Goal: Information Seeking & Learning: Learn about a topic

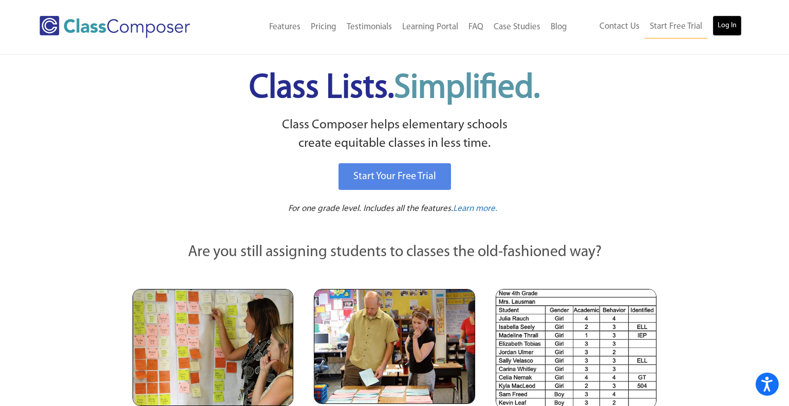
click at [735, 28] on link "Log In" at bounding box center [726, 25] width 29 height 21
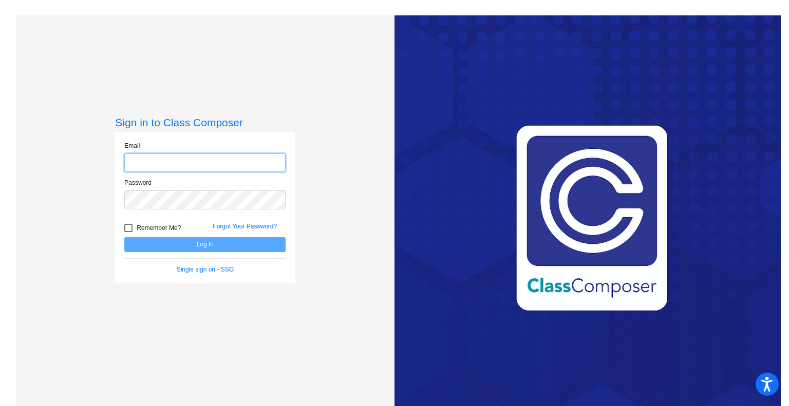
type input "millers@peabody.k12.ma.us"
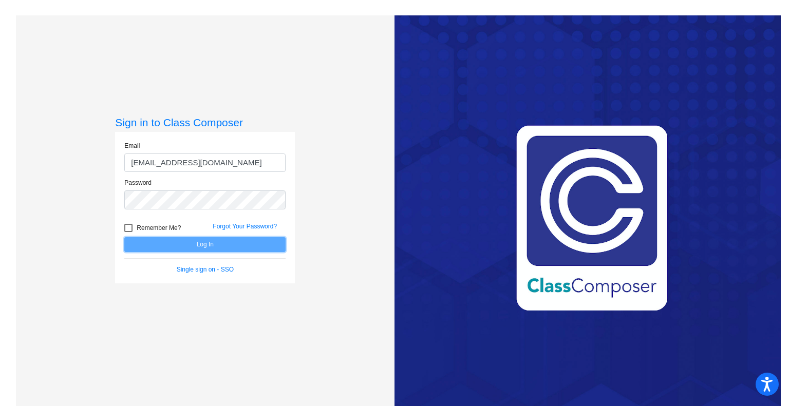
click at [237, 243] on button "Log In" at bounding box center [204, 244] width 161 height 15
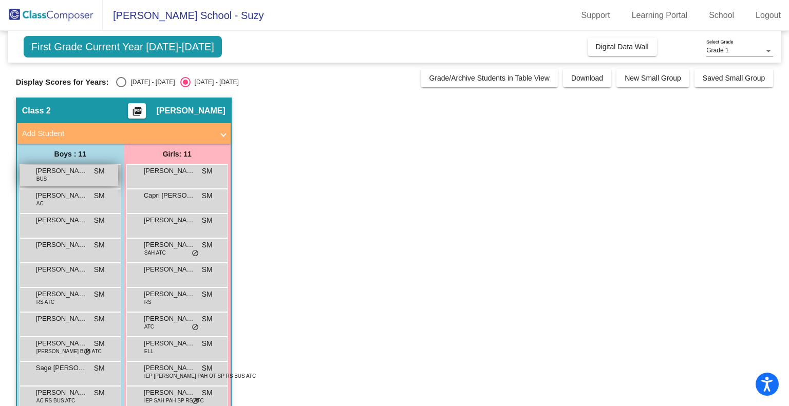
click at [49, 171] on span "Aaron Rowe" at bounding box center [61, 171] width 51 height 10
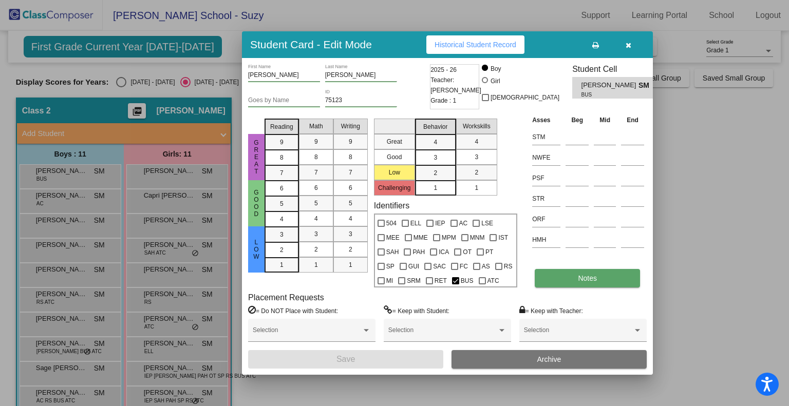
click at [561, 273] on button "Notes" at bounding box center [586, 278] width 105 height 18
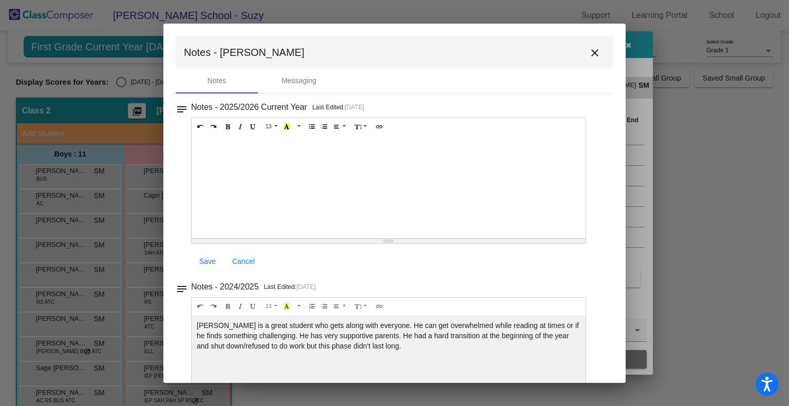
click at [588, 55] on mat-icon "close" at bounding box center [594, 53] width 12 height 12
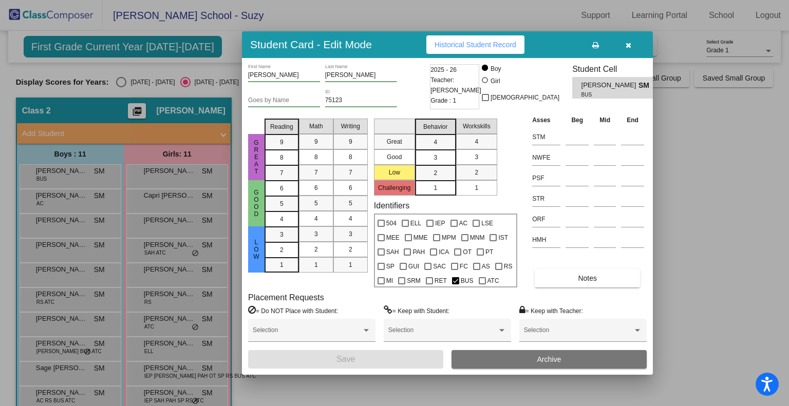
click at [626, 43] on icon "button" at bounding box center [628, 45] width 6 height 7
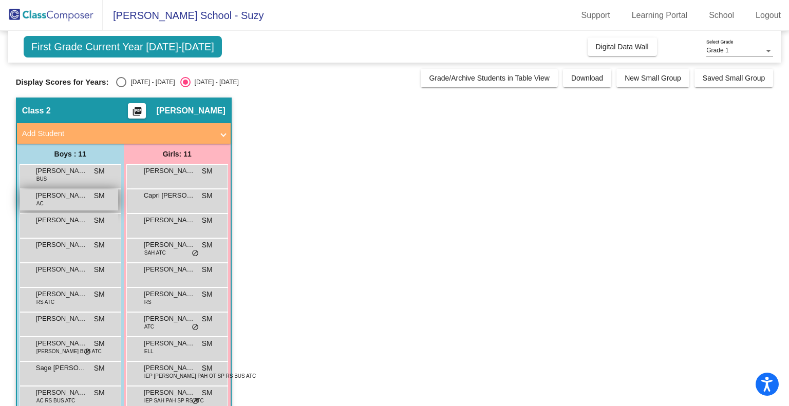
click at [68, 198] on span "Alexander Chipman" at bounding box center [61, 195] width 51 height 10
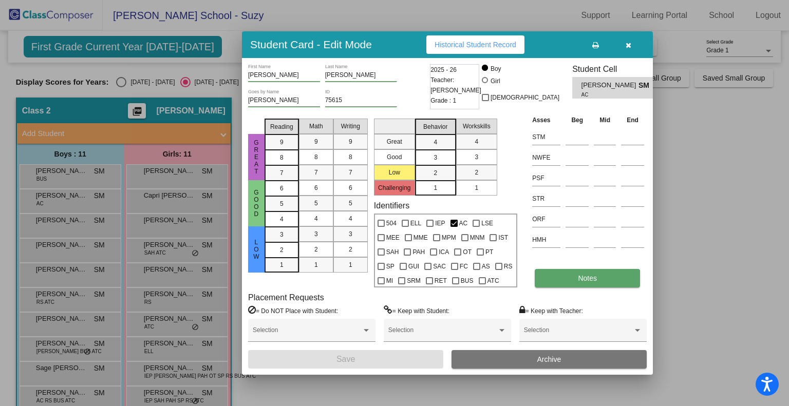
click at [557, 273] on button "Notes" at bounding box center [586, 278] width 105 height 18
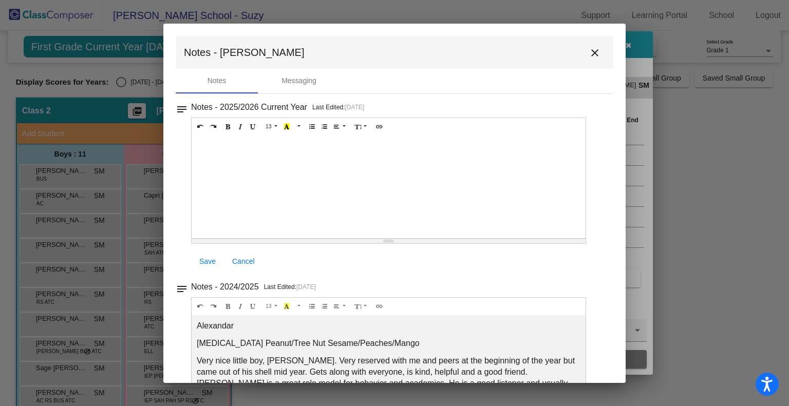
drag, startPoint x: 460, startPoint y: 336, endPoint x: 463, endPoint y: 331, distance: 5.3
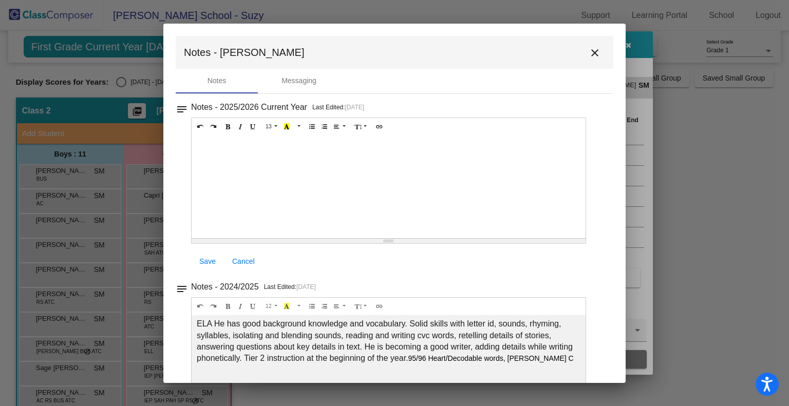
click at [591, 51] on mat-icon "close" at bounding box center [594, 53] width 12 height 12
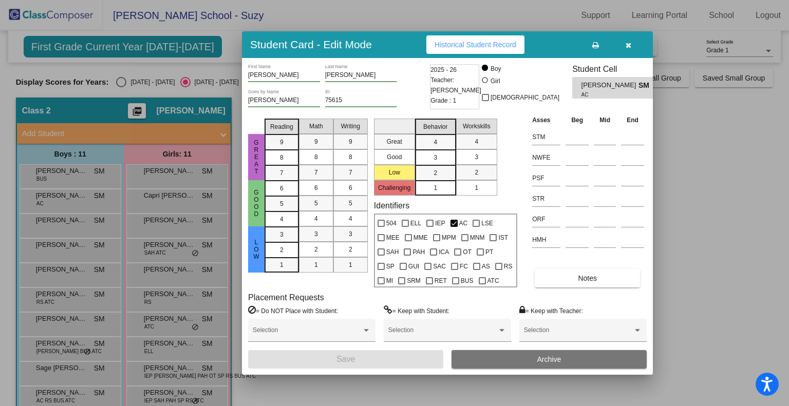
click at [626, 45] on icon "button" at bounding box center [628, 45] width 6 height 7
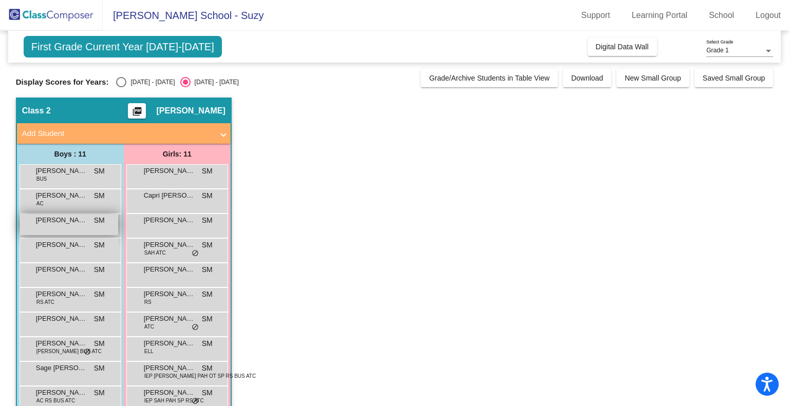
click at [74, 225] on div "Brayden Greene SM lock do_not_disturb_alt" at bounding box center [69, 224] width 98 height 21
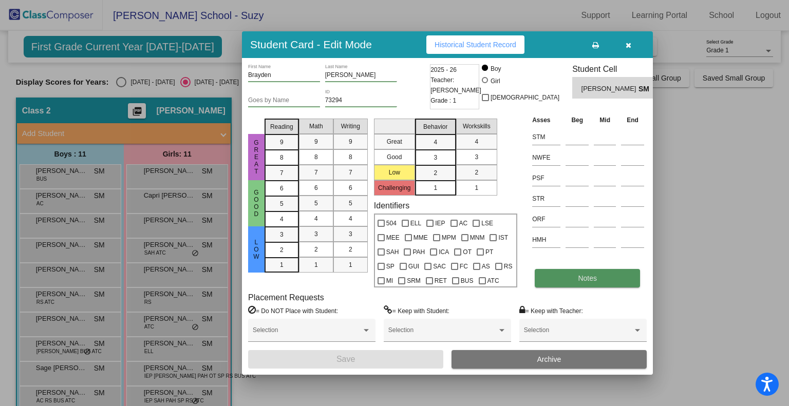
click at [579, 274] on span "Notes" at bounding box center [587, 278] width 19 height 8
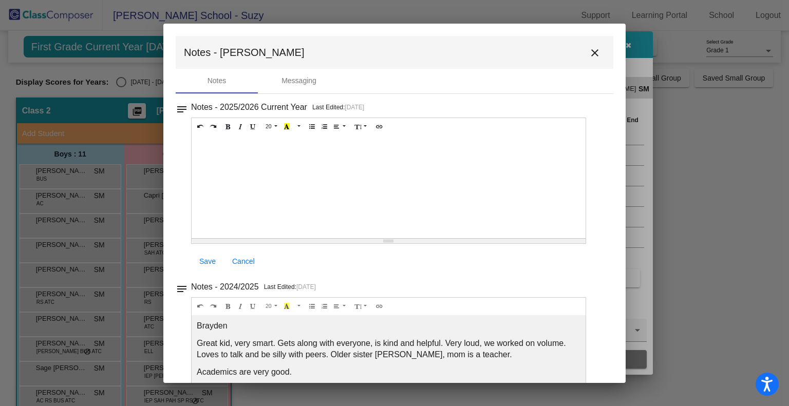
click at [481, 354] on p "Great kid, very smart. Gets along with everyone, is kind and helpful. Very loud…" at bounding box center [389, 349] width 384 height 23
click at [480, 343] on span "Great kid, very smart. Gets along with everyone, is kind and helpful. Very loud…" at bounding box center [381, 349] width 369 height 20
click at [588, 52] on mat-icon "close" at bounding box center [594, 53] width 12 height 12
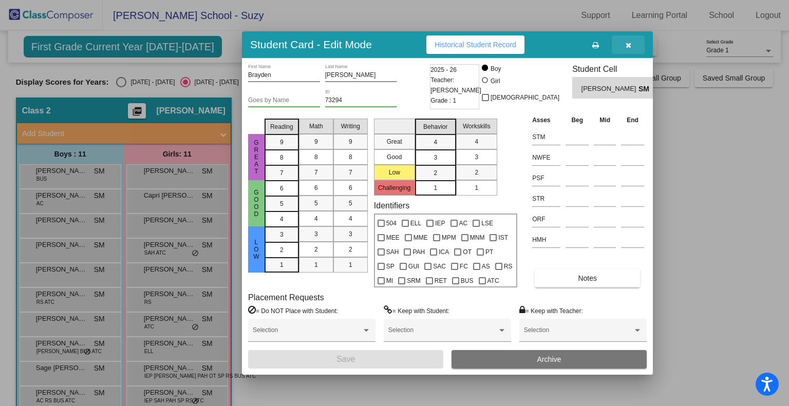
click at [626, 42] on icon "button" at bounding box center [628, 45] width 6 height 7
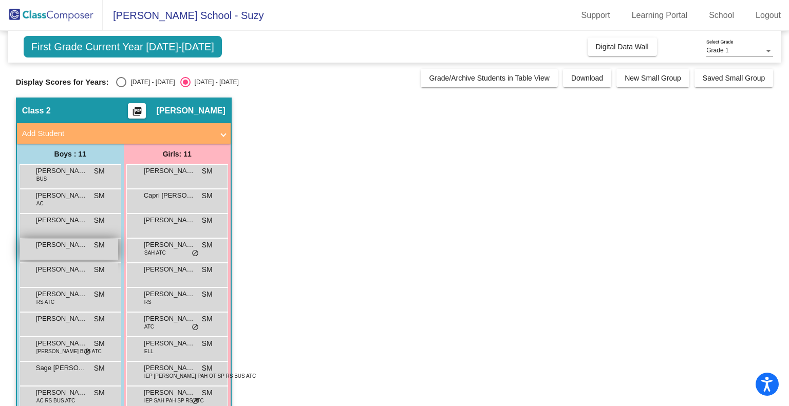
click at [85, 245] on span "Emiliano Avendano-Lopera" at bounding box center [61, 245] width 51 height 10
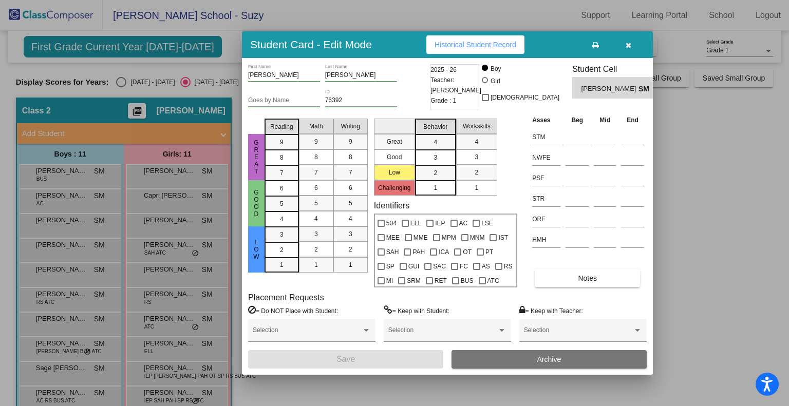
click at [629, 42] on icon "button" at bounding box center [628, 45] width 6 height 7
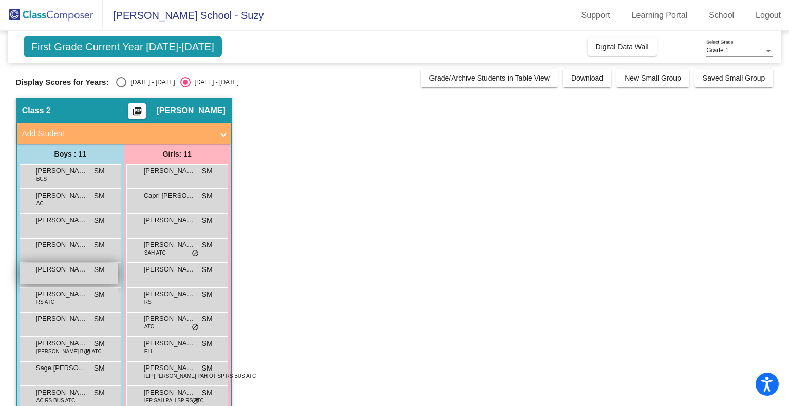
click at [46, 270] on span "Finley Allender" at bounding box center [61, 269] width 51 height 10
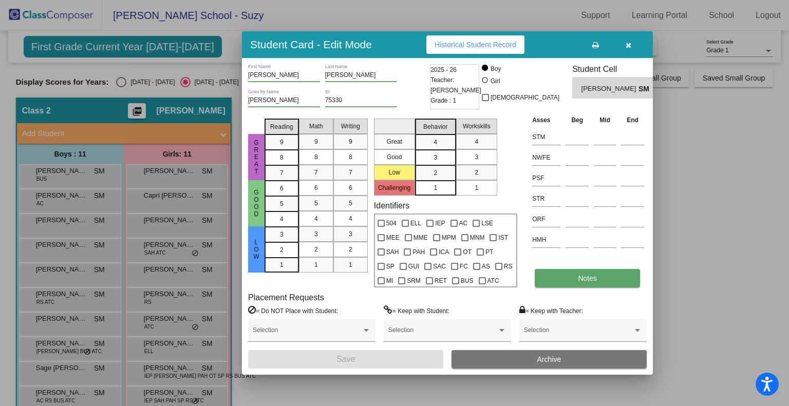
click at [579, 273] on button "Notes" at bounding box center [586, 278] width 105 height 18
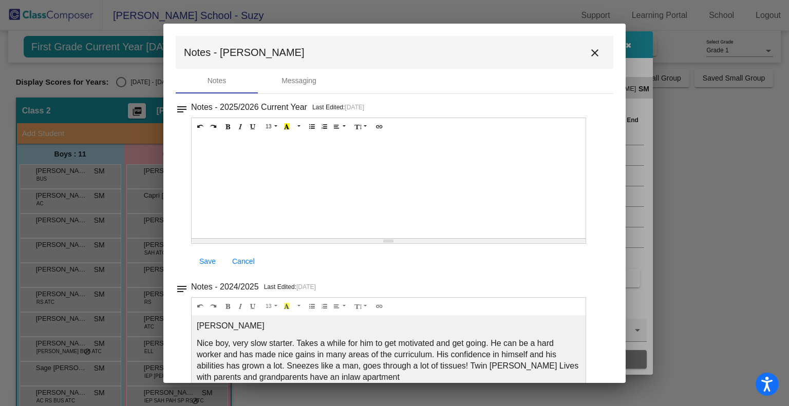
click at [410, 349] on span "Nice boy, very slow starter. Takes a while for him to get motivated and get goi…" at bounding box center [387, 360] width 381 height 43
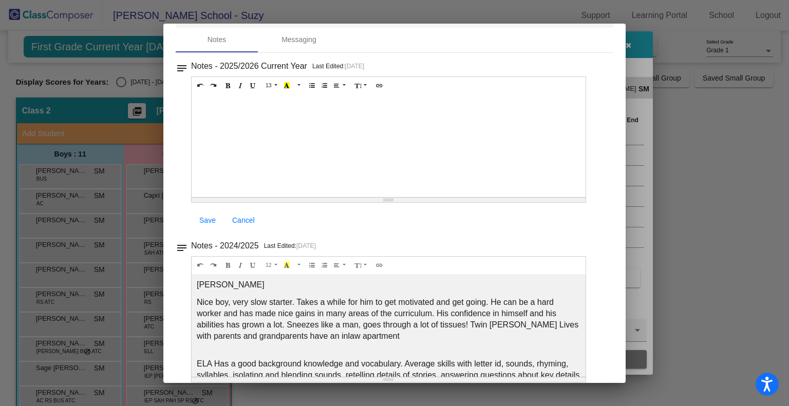
scroll to position [51, 0]
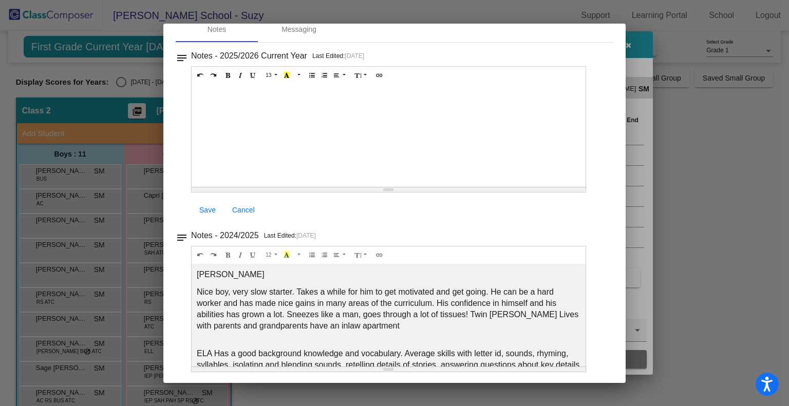
drag, startPoint x: 576, startPoint y: 282, endPoint x: 576, endPoint y: 295, distance: 12.8
click at [576, 187] on div "Finn Nice boy, very slow starter. Takes a while for him to get motivated and ge…" at bounding box center [388, 135] width 394 height 103
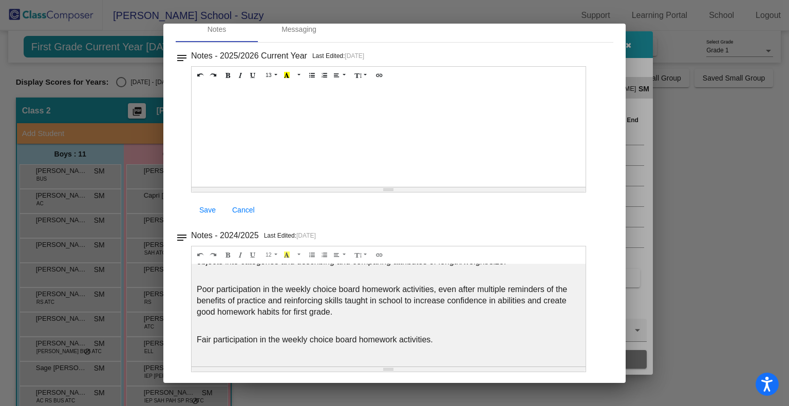
scroll to position [177, 0]
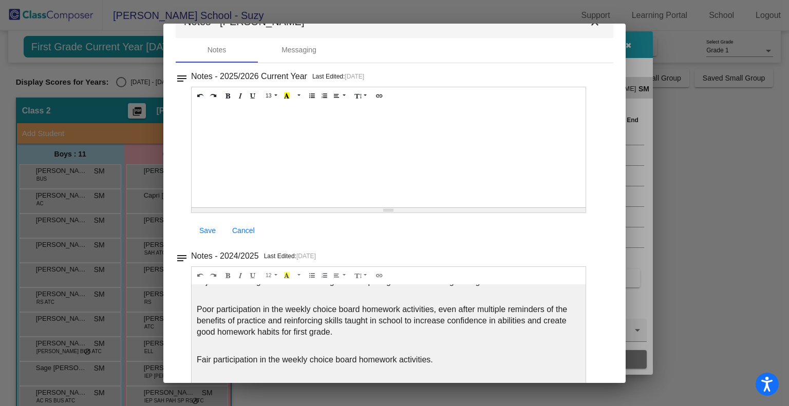
click at [628, 255] on div at bounding box center [394, 203] width 789 height 406
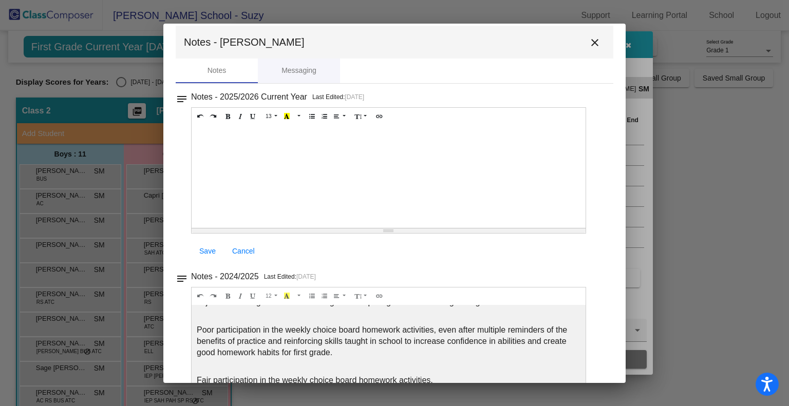
click at [588, 41] on mat-icon "close" at bounding box center [594, 42] width 12 height 12
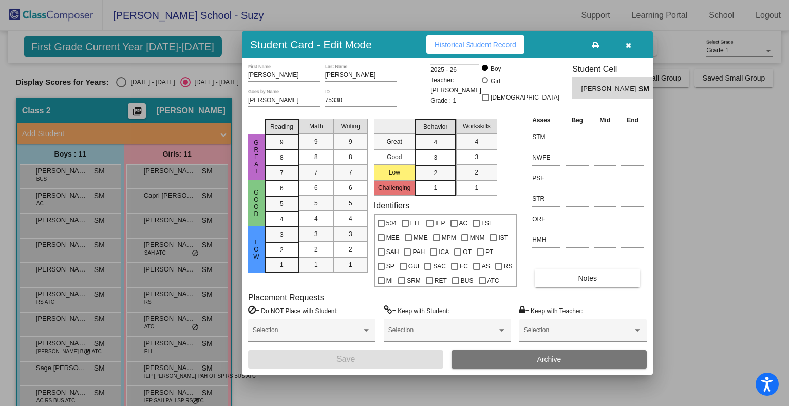
click at [588, 41] on button at bounding box center [595, 44] width 33 height 18
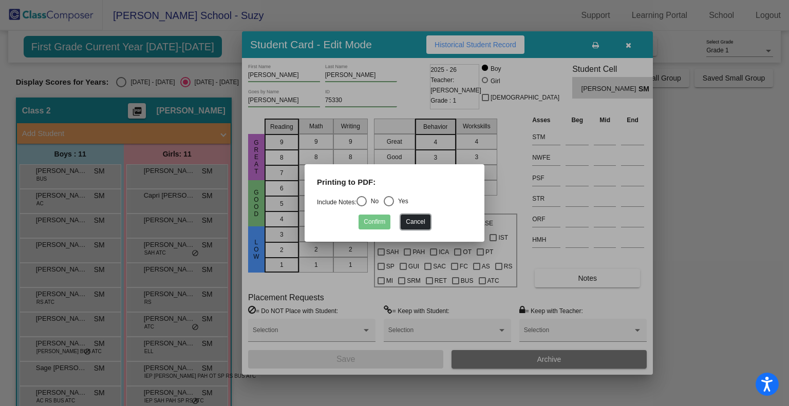
click at [423, 220] on button "Cancel" at bounding box center [414, 222] width 29 height 15
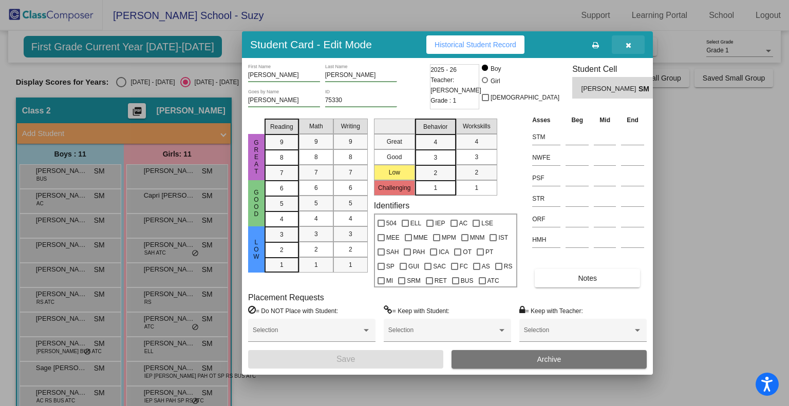
click at [625, 44] on icon "button" at bounding box center [628, 45] width 6 height 7
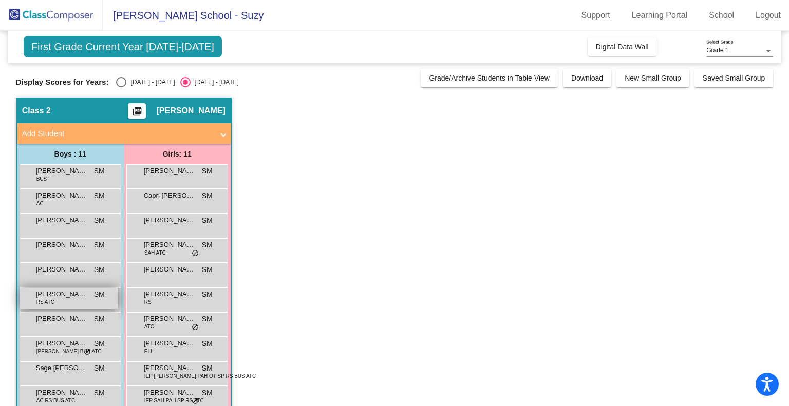
click at [58, 297] on span "Henry Mason" at bounding box center [61, 294] width 51 height 10
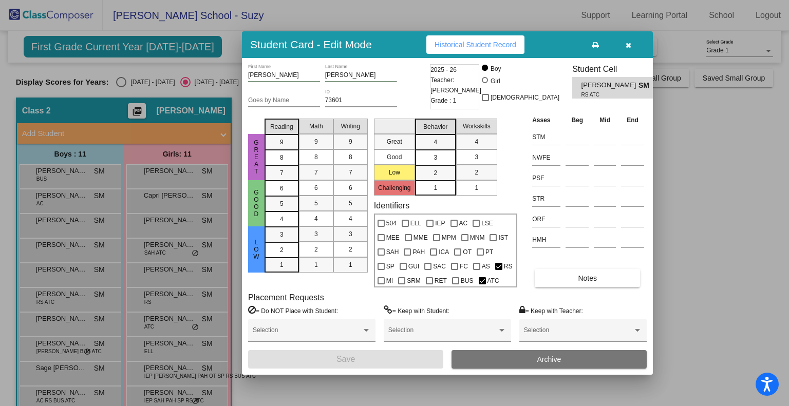
click at [630, 42] on button "button" at bounding box center [627, 44] width 33 height 18
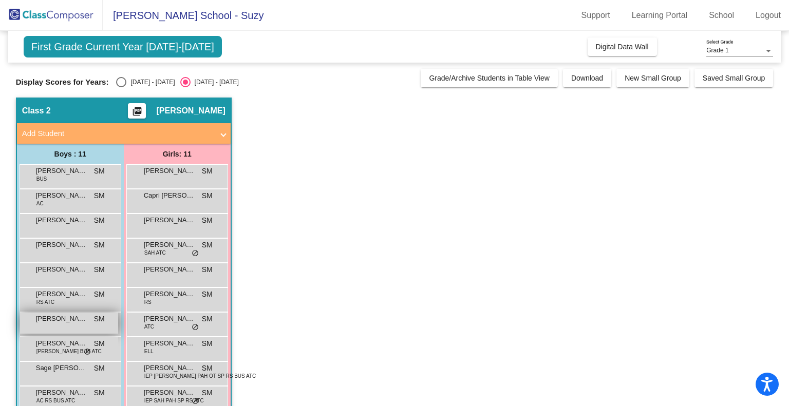
click at [48, 325] on div "Leo DelVecchio SM lock do_not_disturb_alt" at bounding box center [69, 323] width 98 height 21
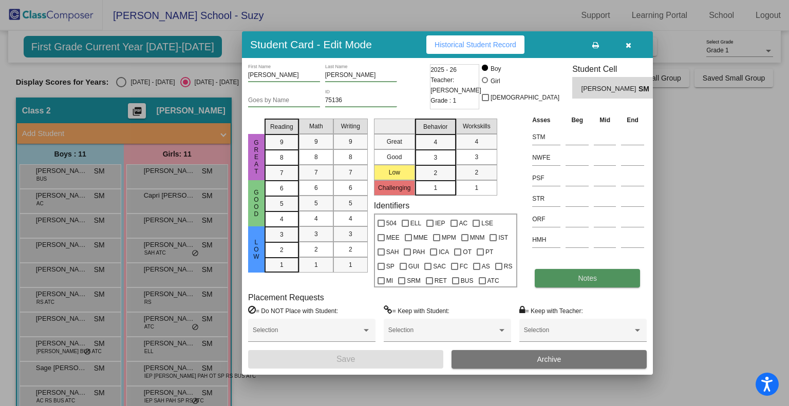
click at [557, 277] on button "Notes" at bounding box center [586, 278] width 105 height 18
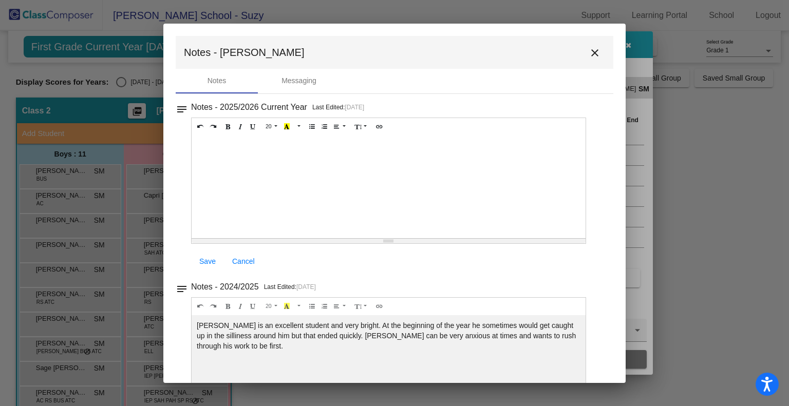
click at [468, 238] on div "Leo is an excellent student and very bright. At the beginning of the year he so…" at bounding box center [388, 187] width 394 height 103
click at [589, 52] on mat-icon "close" at bounding box center [594, 53] width 12 height 12
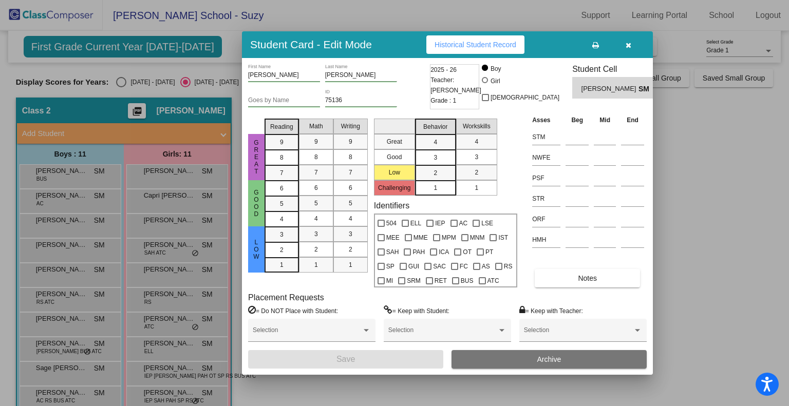
click at [627, 42] on icon "button" at bounding box center [628, 45] width 6 height 7
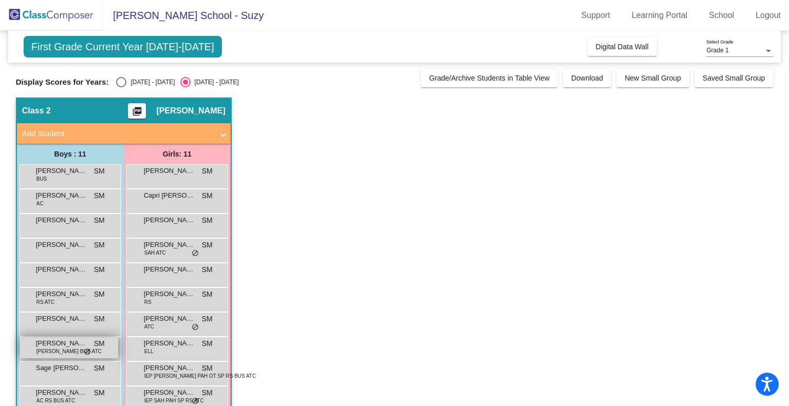
click at [53, 345] on span "Matthew Pappas" at bounding box center [61, 343] width 51 height 10
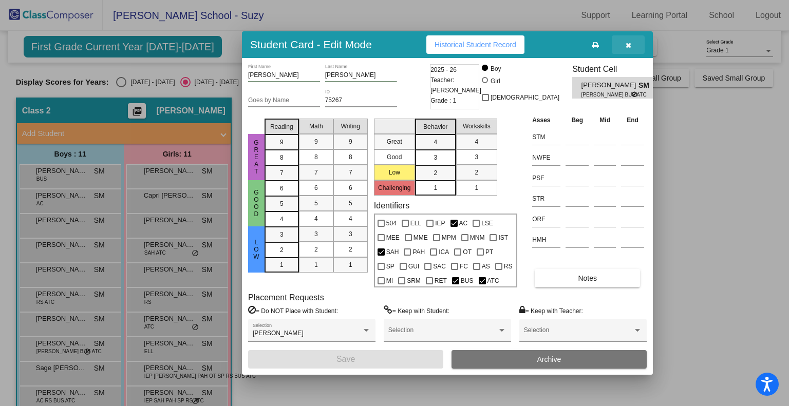
click at [620, 38] on button "button" at bounding box center [627, 44] width 33 height 18
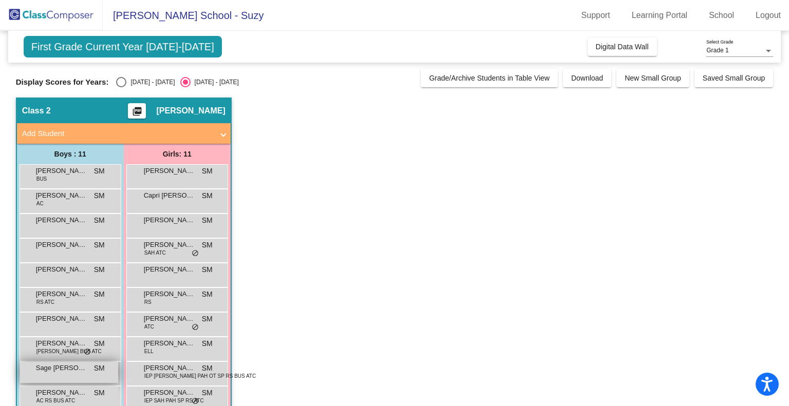
click at [42, 377] on div "Sage Iudice SM lock do_not_disturb_alt" at bounding box center [69, 372] width 98 height 21
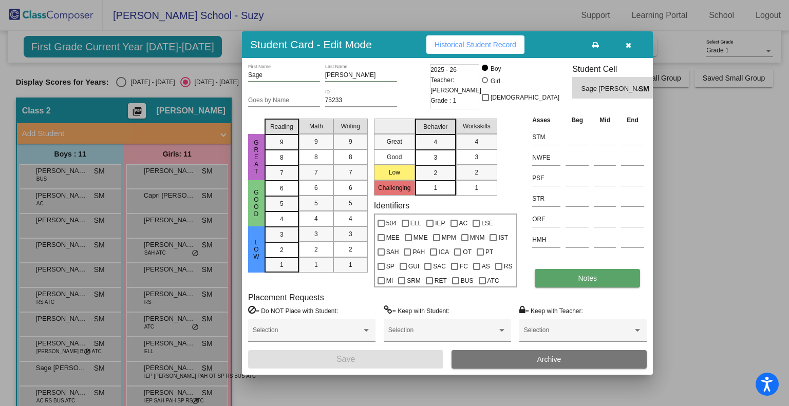
click at [573, 277] on button "Notes" at bounding box center [586, 278] width 105 height 18
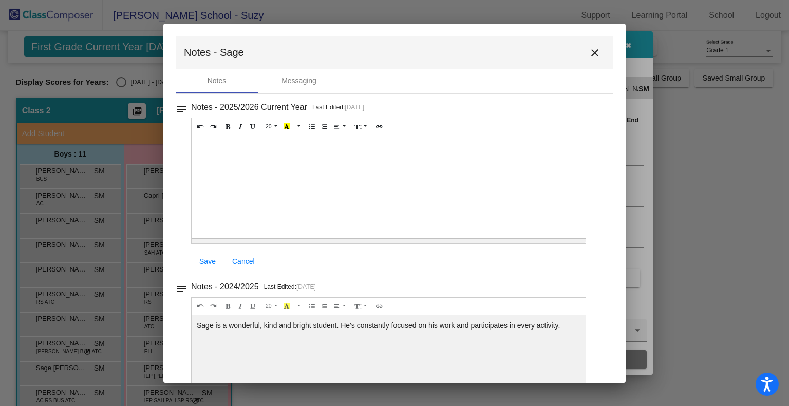
click at [402, 238] on div "Sage is a wonderful, kind and bright student. He's constantly focused on his wo…" at bounding box center [388, 187] width 394 height 103
click at [590, 51] on mat-icon "close" at bounding box center [594, 53] width 12 height 12
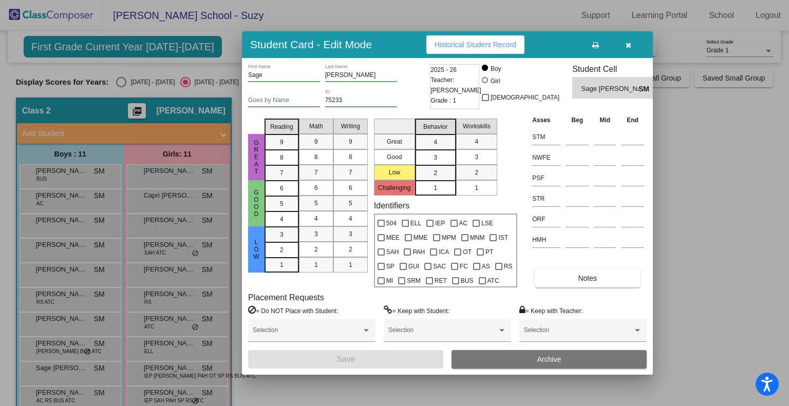
click at [44, 391] on div at bounding box center [394, 203] width 789 height 406
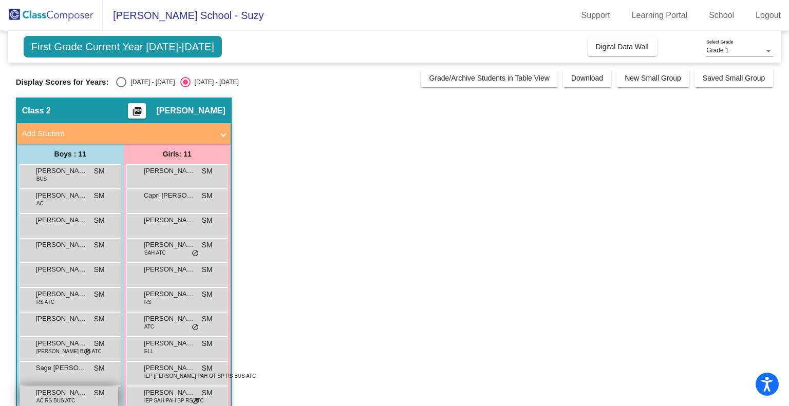
click at [49, 394] on span "Tessio Fodera" at bounding box center [61, 393] width 51 height 10
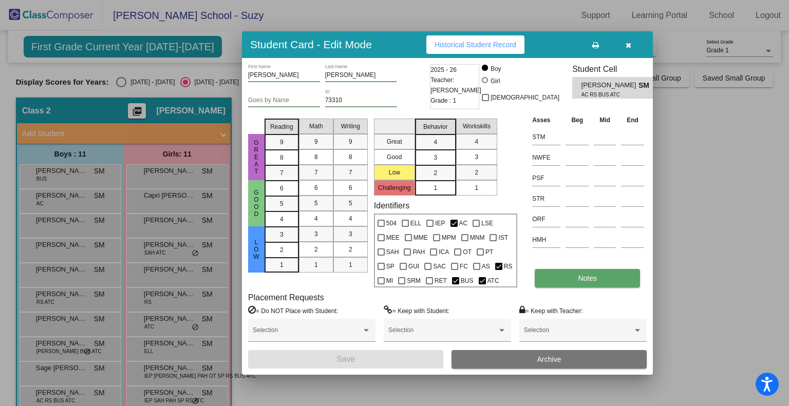
click at [557, 281] on button "Notes" at bounding box center [586, 278] width 105 height 18
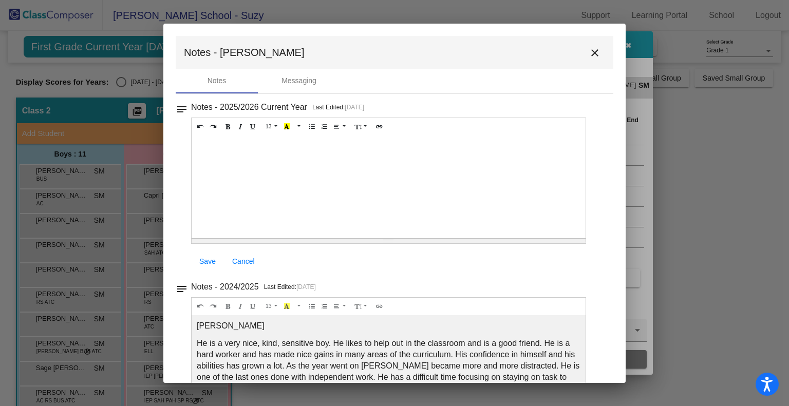
click at [391, 361] on span "He is a very nice, kind, sensitive boy. He likes to help out in the classroom a…" at bounding box center [388, 371] width 382 height 65
click at [588, 51] on mat-icon "close" at bounding box center [594, 53] width 12 height 12
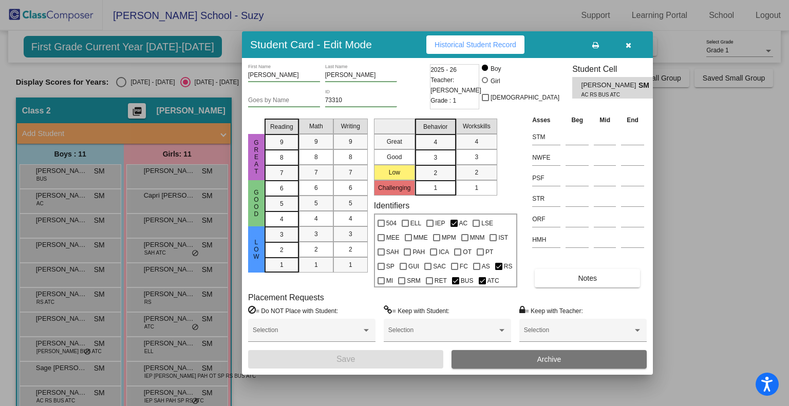
click at [244, 384] on div at bounding box center [394, 203] width 789 height 406
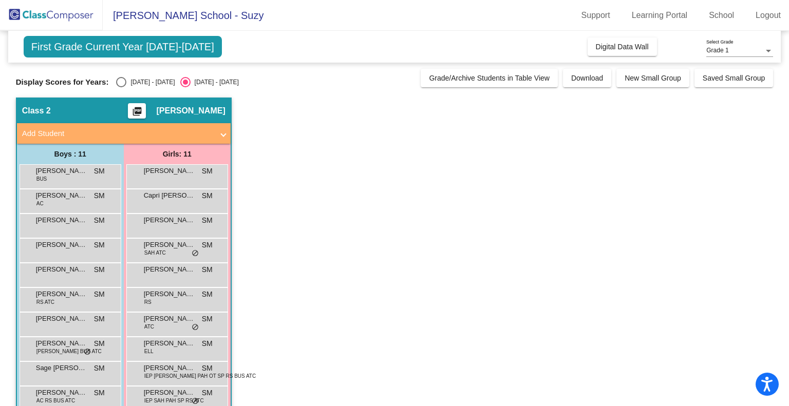
click at [379, 254] on app-classroom "Class 2 picture_as_pdf Suzy Miller Add Student First Name Last Name Student Id …" at bounding box center [394, 275] width 757 height 354
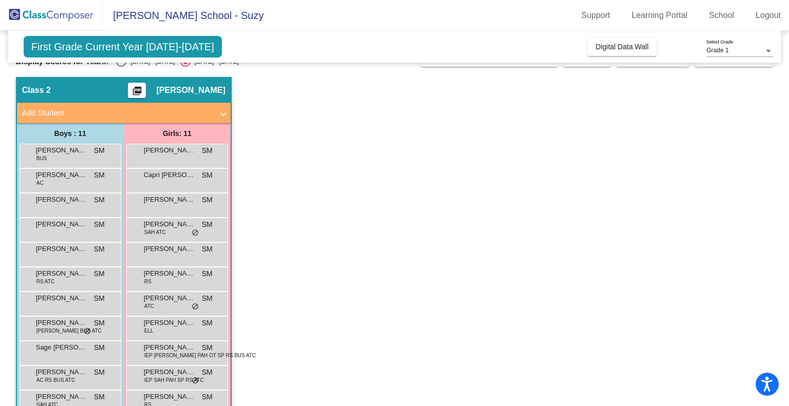
scroll to position [41, 0]
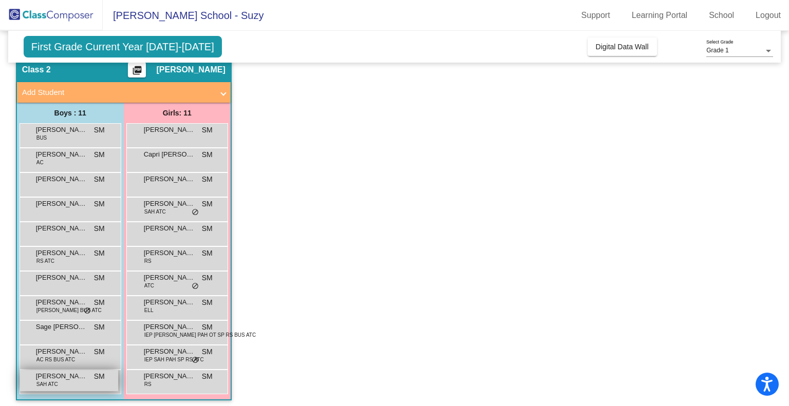
click at [48, 377] on span "Tucker Wojcik" at bounding box center [61, 376] width 51 height 10
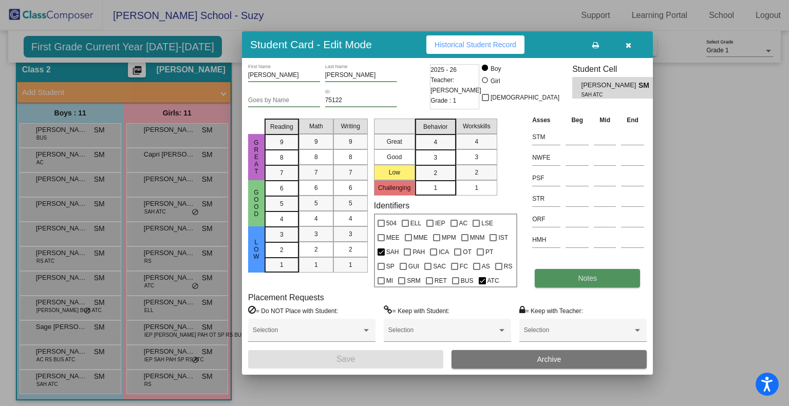
click at [608, 276] on button "Notes" at bounding box center [586, 278] width 105 height 18
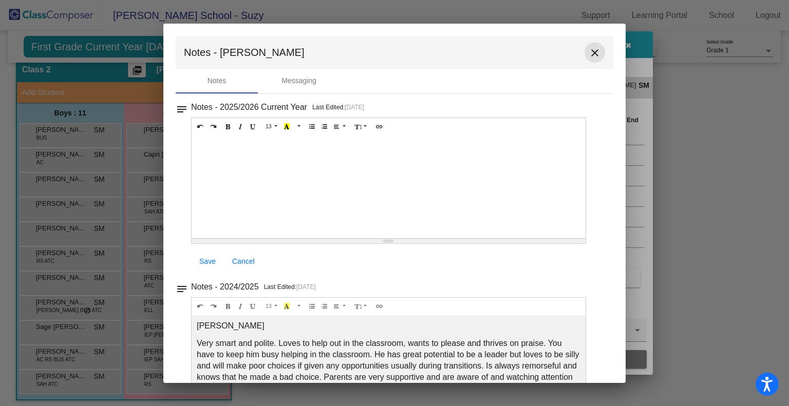
click at [588, 55] on mat-icon "close" at bounding box center [594, 53] width 12 height 12
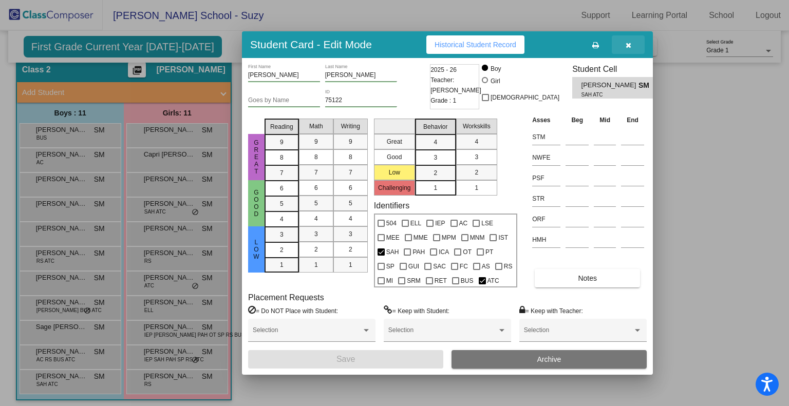
click at [623, 41] on button "button" at bounding box center [627, 44] width 33 height 18
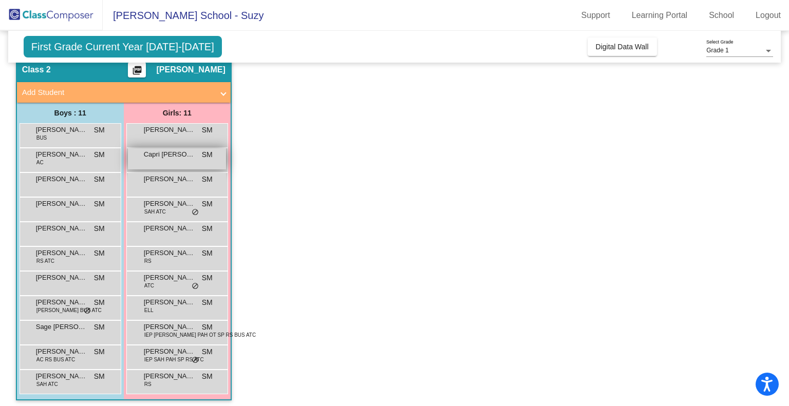
click at [155, 152] on span "Capri Ciulla" at bounding box center [169, 154] width 51 height 10
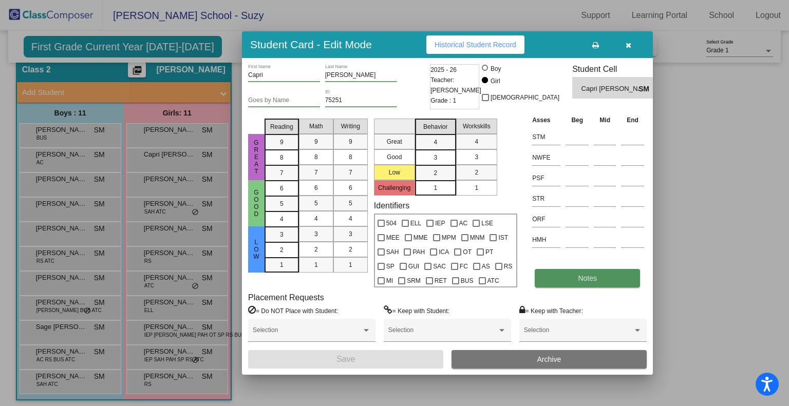
click at [558, 279] on button "Notes" at bounding box center [586, 278] width 105 height 18
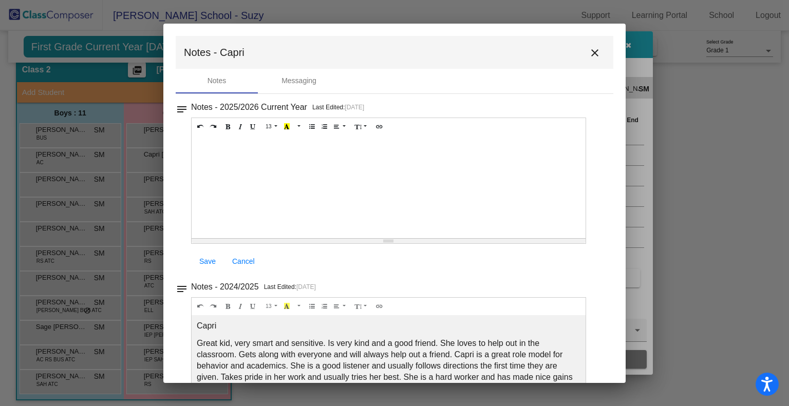
click at [353, 341] on span "Great kid, very smart and sensitive. Is very kind and a good friend. She loves …" at bounding box center [386, 371] width 379 height 65
click at [590, 50] on mat-icon "close" at bounding box center [594, 53] width 12 height 12
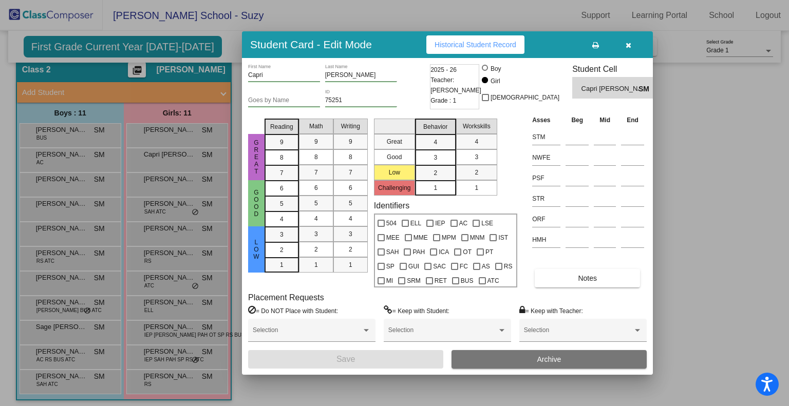
click at [629, 42] on icon "button" at bounding box center [628, 45] width 6 height 7
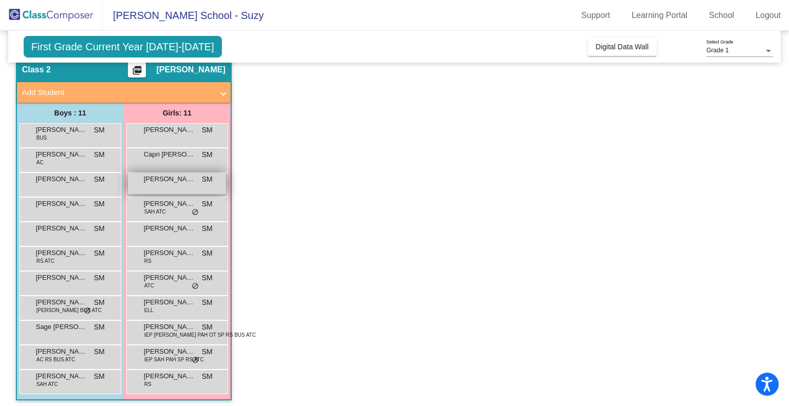
click at [156, 180] on span "Gianna Winter" at bounding box center [169, 179] width 51 height 10
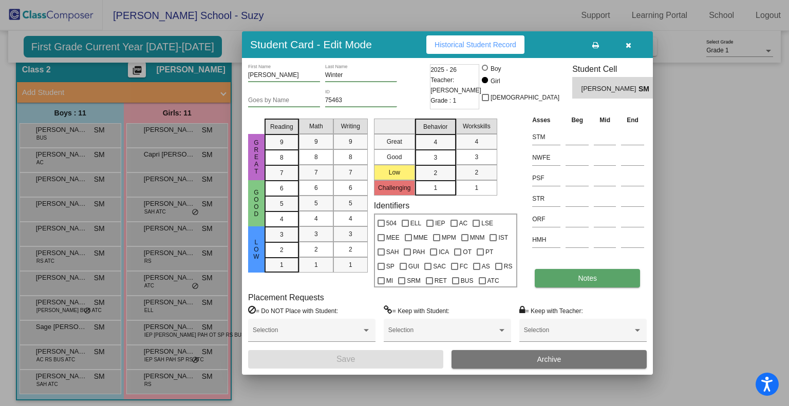
click at [573, 277] on button "Notes" at bounding box center [586, 278] width 105 height 18
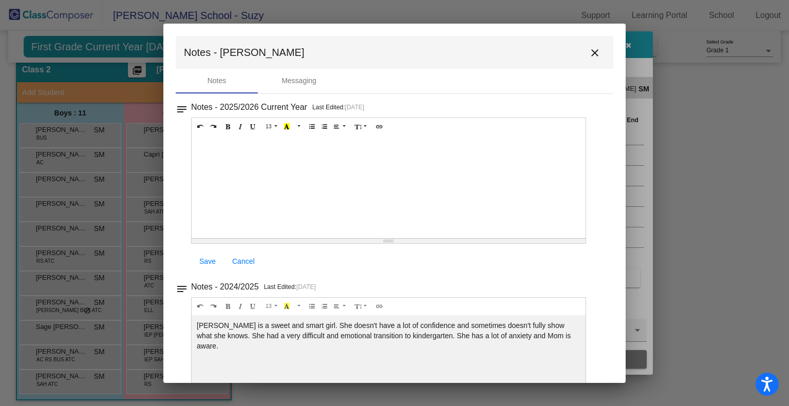
click at [493, 238] on div "Gianna is a sweet and smart girl. She doesn't have a lot of confidence and some…" at bounding box center [388, 187] width 394 height 103
click at [588, 50] on mat-icon "close" at bounding box center [594, 53] width 12 height 12
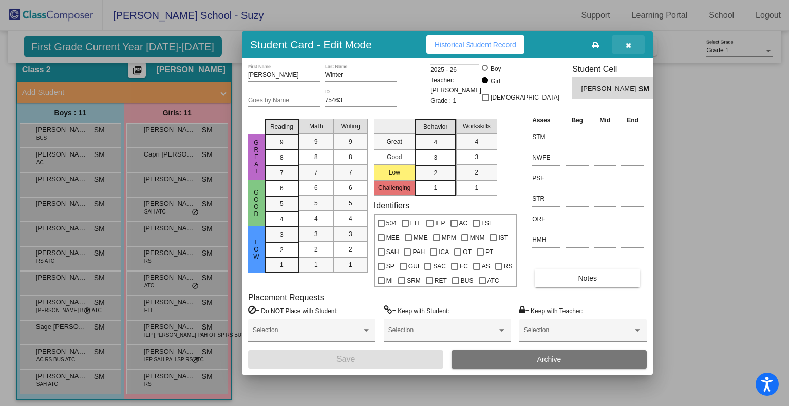
click at [628, 49] on button "button" at bounding box center [627, 44] width 33 height 18
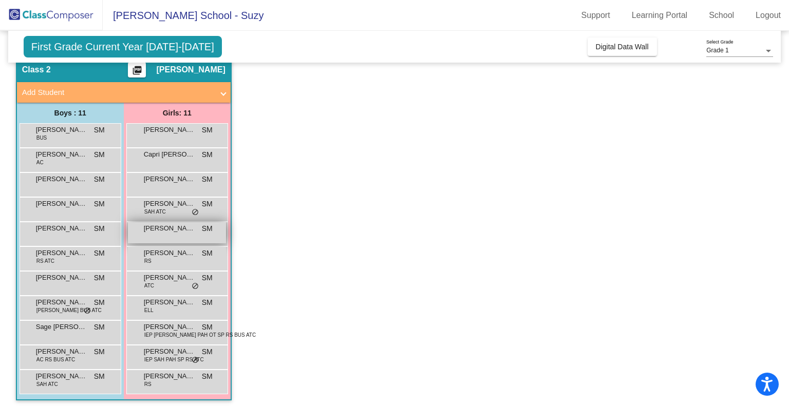
click at [151, 226] on span "Julia Cataldo" at bounding box center [169, 228] width 51 height 10
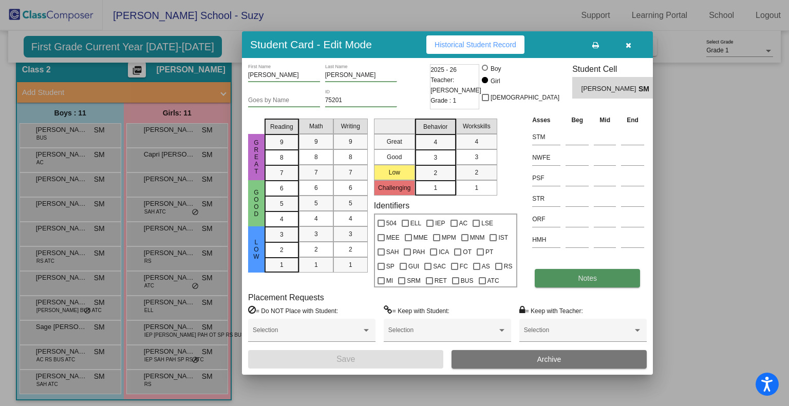
click at [549, 278] on button "Notes" at bounding box center [586, 278] width 105 height 18
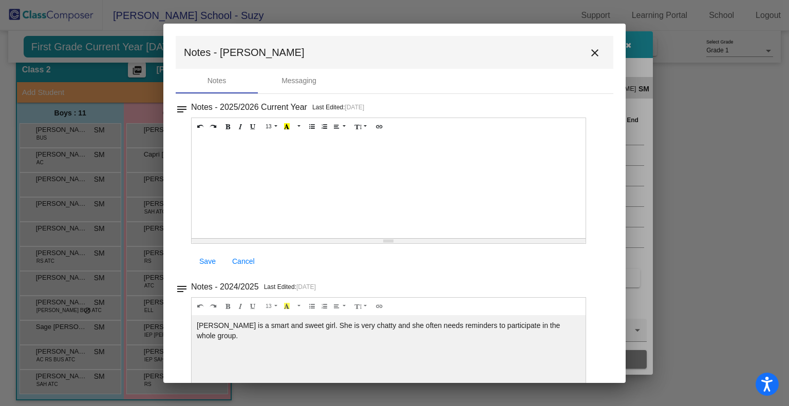
click at [588, 52] on mat-icon "close" at bounding box center [594, 53] width 12 height 12
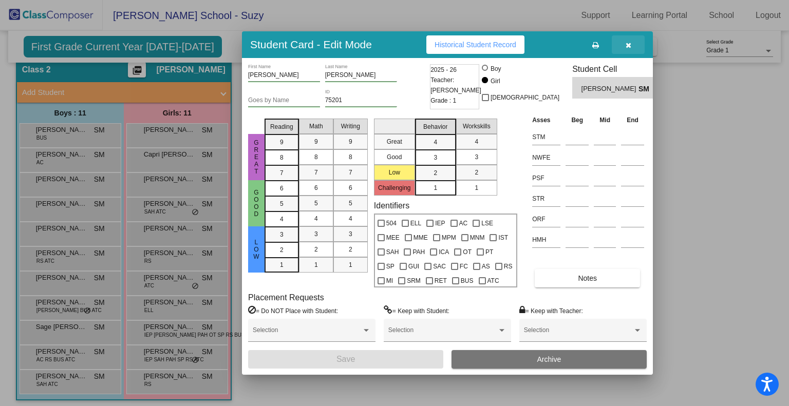
click at [624, 44] on button "button" at bounding box center [627, 44] width 33 height 18
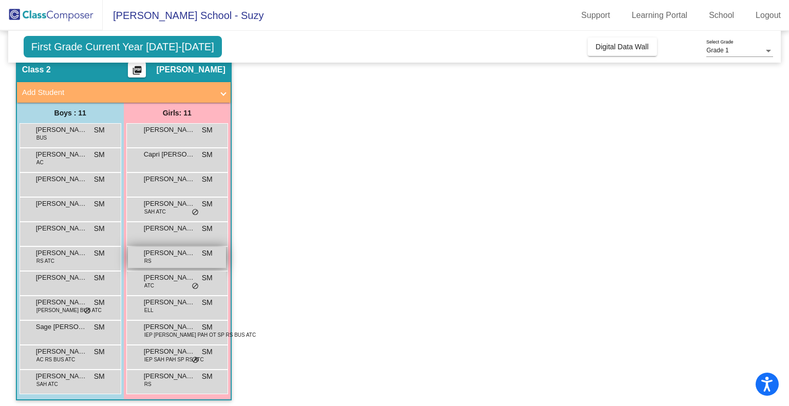
click at [167, 261] on div "Korie Pagliccia RS SM lock do_not_disturb_alt" at bounding box center [177, 257] width 98 height 21
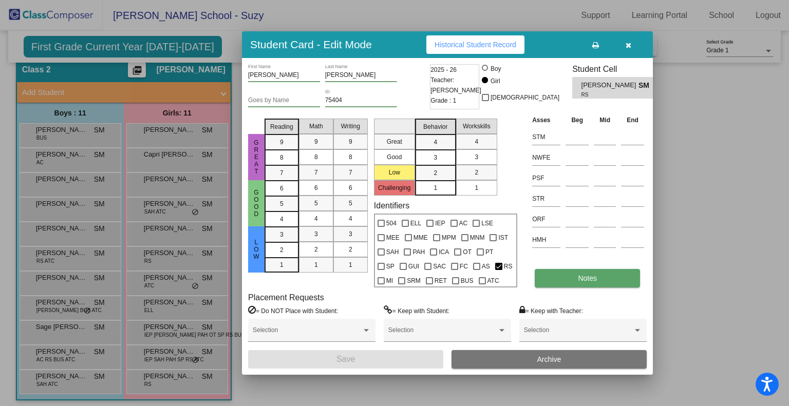
click at [579, 274] on span "Notes" at bounding box center [587, 278] width 19 height 8
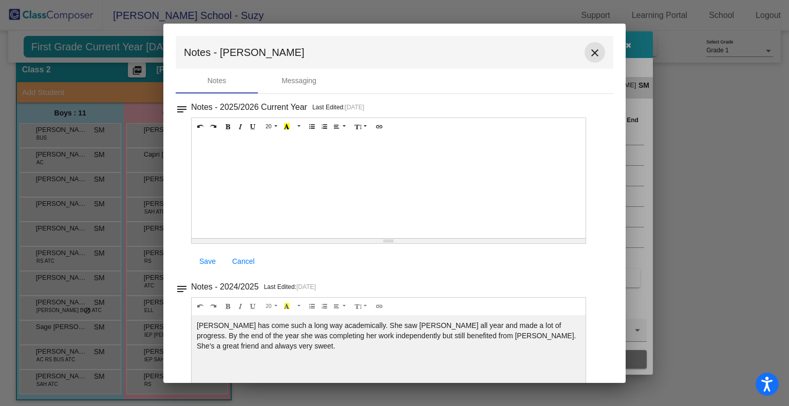
click at [588, 50] on mat-icon "close" at bounding box center [594, 53] width 12 height 12
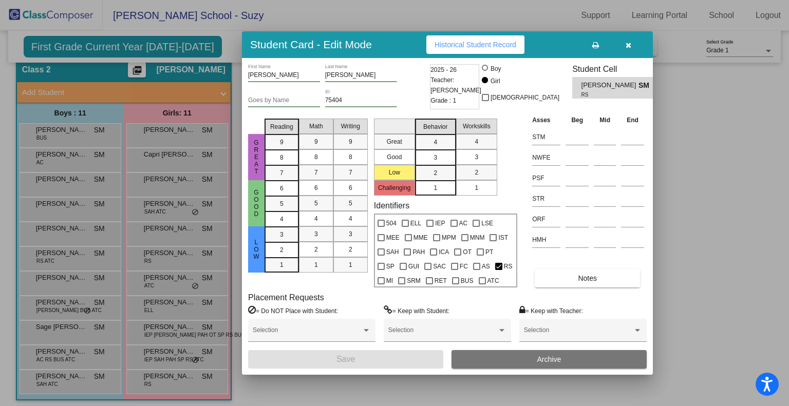
click at [632, 46] on button "button" at bounding box center [627, 44] width 33 height 18
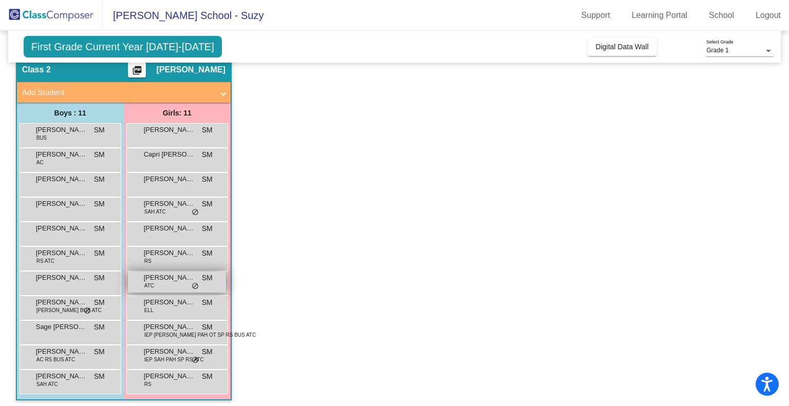
click at [168, 285] on div "Leilani Carpinelli ATC SM lock do_not_disturb_alt" at bounding box center [177, 282] width 98 height 21
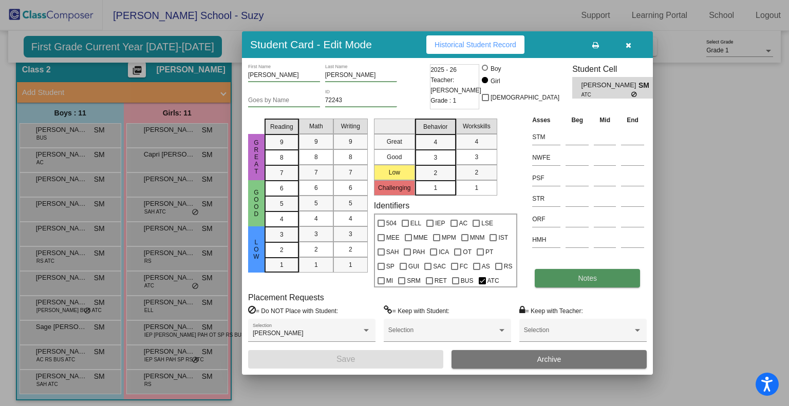
click at [566, 281] on button "Notes" at bounding box center [586, 278] width 105 height 18
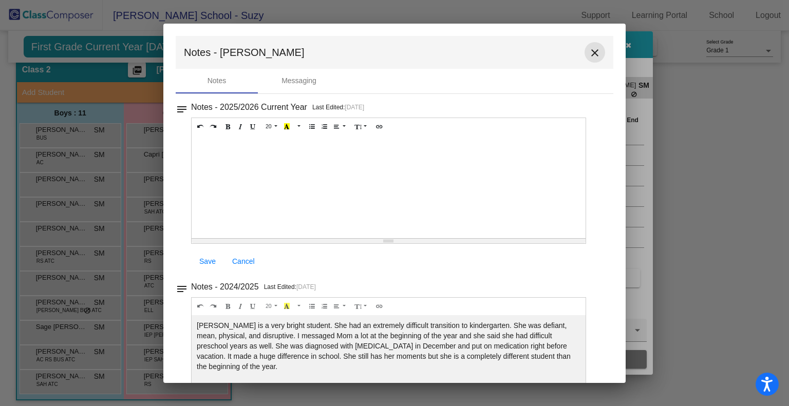
click at [588, 51] on mat-icon "close" at bounding box center [594, 53] width 12 height 12
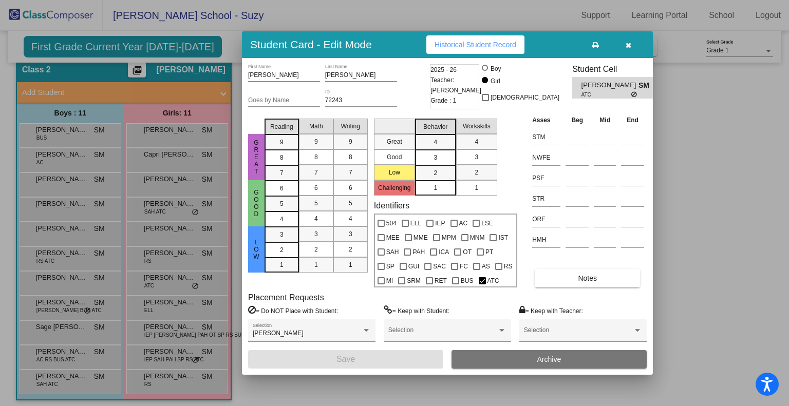
click at [621, 49] on button "button" at bounding box center [627, 44] width 33 height 18
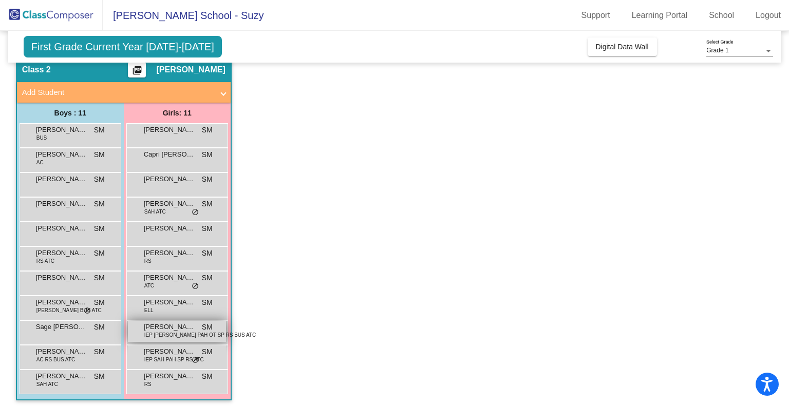
click at [183, 328] on span "Mila Williams" at bounding box center [169, 327] width 51 height 10
